Goal: Task Accomplishment & Management: Complete application form

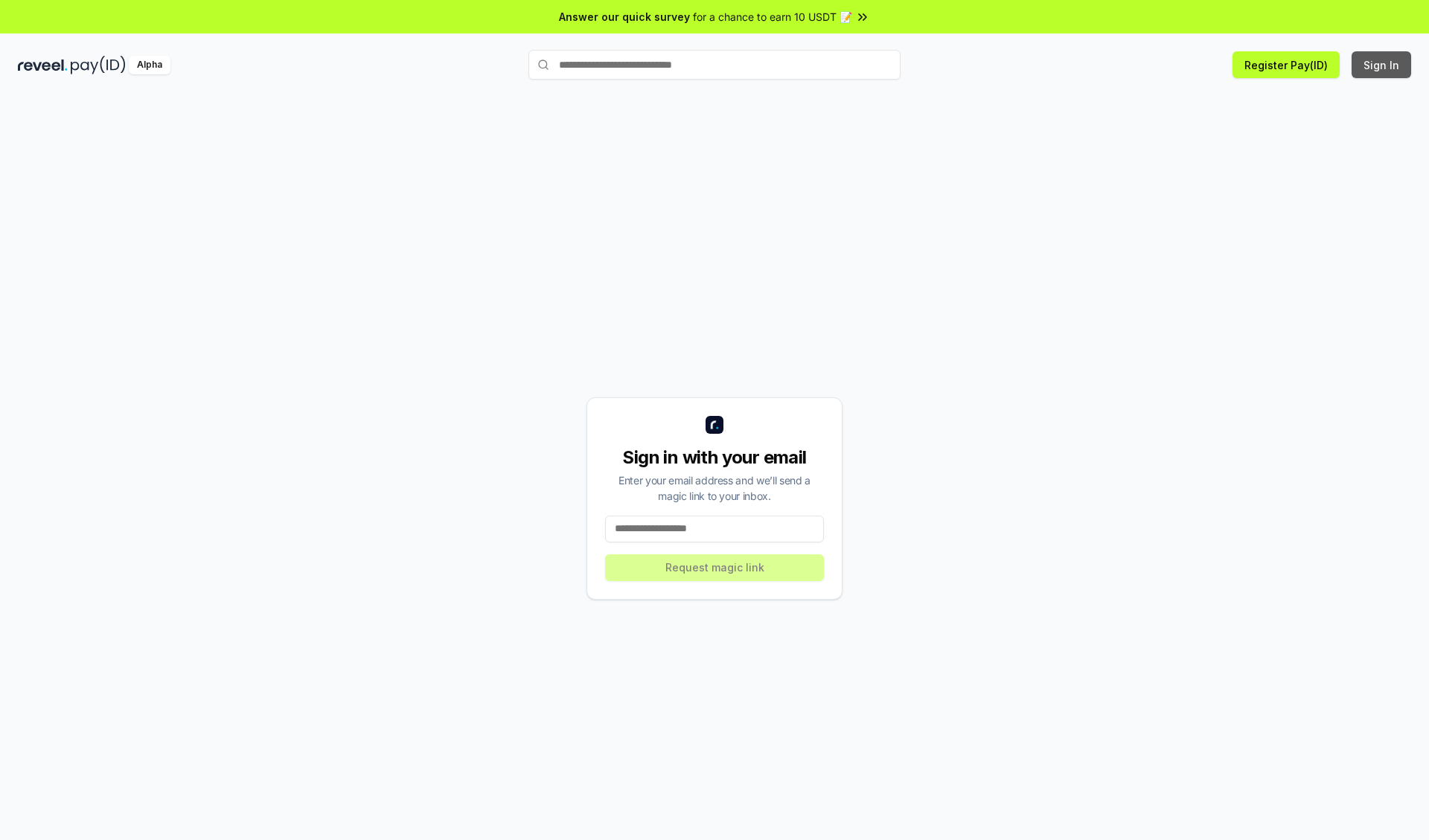
click at [1382, 65] on button "Sign In" at bounding box center [1381, 65] width 59 height 27
type input "**********"
click at [714, 567] on button "Request magic link" at bounding box center [714, 568] width 218 height 27
